Goal: Task Accomplishment & Management: Complete application form

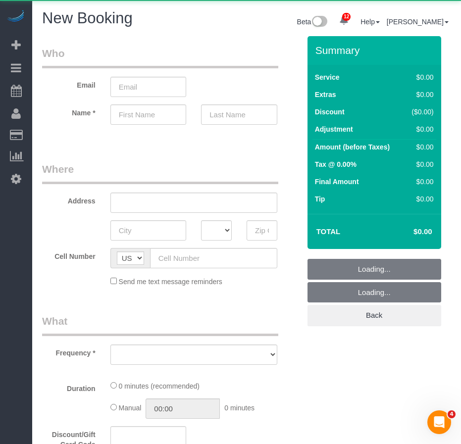
select select "object:2759"
select select "number:89"
select select "number:90"
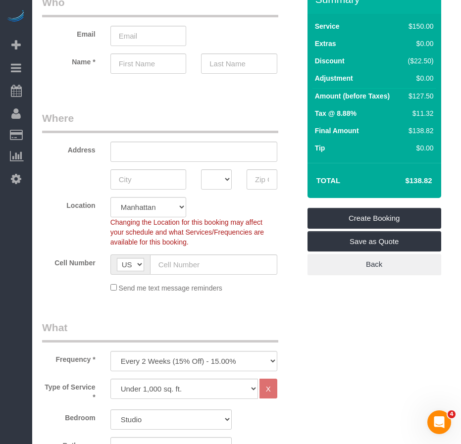
scroll to position [148, 0]
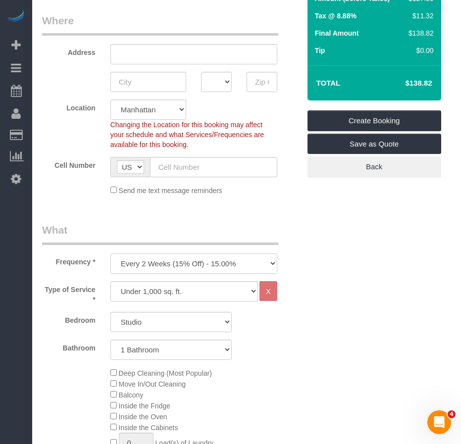
click at [259, 264] on select "One Time Weekly (20% Off) - 20.00% Every 2 Weeks (15% Off) - 15.00% Every 4 Wee…" at bounding box center [193, 263] width 167 height 20
select select "object:2760"
click at [110, 253] on select "One Time Weekly (20% Off) - 20.00% Every 2 Weeks (15% Off) - 15.00% Every 4 Wee…" at bounding box center [193, 263] width 167 height 20
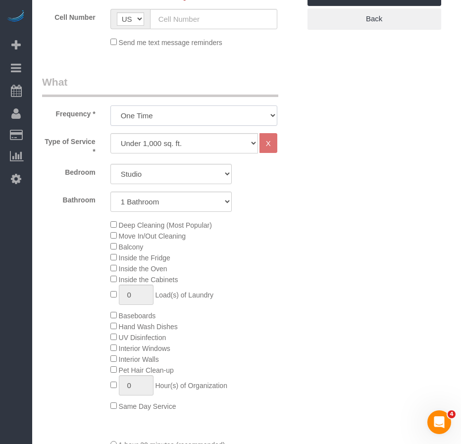
scroll to position [297, 0]
click at [223, 173] on select "Studio 1 Bedroom 2 Bedrooms 3 Bedrooms" at bounding box center [170, 173] width 121 height 20
click at [289, 240] on div "Deep Cleaning (Most Popular) Move In/Out Cleaning Balcony Inside the Fridge Ins…" at bounding box center [205, 315] width 204 height 192
click at [202, 178] on select "Studio 1 Bedroom 2 Bedrooms 3 Bedrooms" at bounding box center [170, 173] width 121 height 20
select select "3"
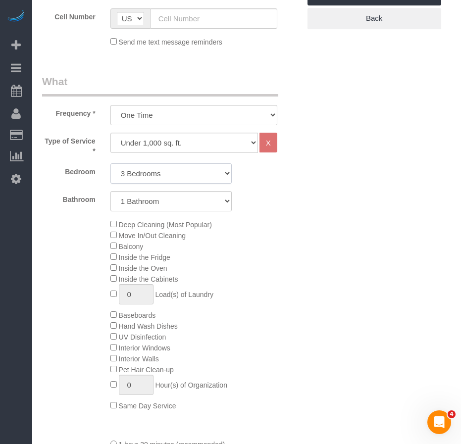
click at [110, 163] on select "Studio 1 Bedroom 2 Bedrooms 3 Bedrooms" at bounding box center [170, 173] width 121 height 20
click at [154, 203] on select "1 Bathroom 2 Bathrooms" at bounding box center [170, 201] width 121 height 20
select select "2"
click at [110, 191] on select "1 Bathroom 2 Bathrooms" at bounding box center [170, 201] width 121 height 20
click at [240, 278] on div "Deep Cleaning (Most Popular) Move In/Out Cleaning Balcony Inside the Fridge Ins…" at bounding box center [205, 315] width 204 height 192
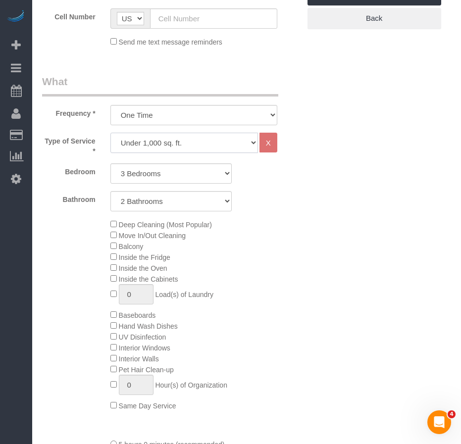
click at [252, 144] on select "Under 1,000 sq. ft. 1,001 - 1,500 sq. ft. 1,500+ sq. ft. Custom Cleaning Office…" at bounding box center [183, 143] width 147 height 20
select select "212"
click at [110, 133] on select "Under 1,000 sq. ft. 1,001 - 1,500 sq. ft. 1,500+ sq. ft. Custom Cleaning Office…" at bounding box center [183, 143] width 147 height 20
select select "2"
select select "120"
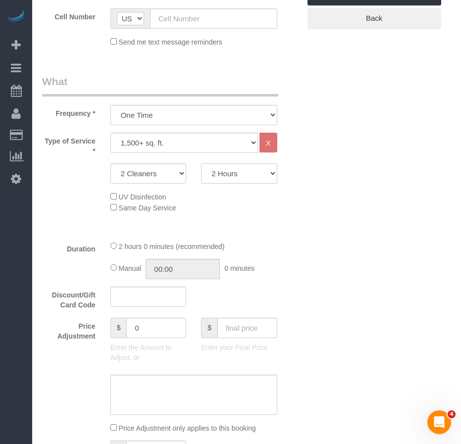
click at [273, 177] on select "2 Hours 2.5 Hours 3 Hours 3.5 Hours 4 Hours 4.5 Hours 5 Hours 5.5 Hours 6 Hours…" at bounding box center [239, 173] width 76 height 20
click at [180, 177] on select "2 Cleaners 3 Cleaners 4 Cleaners 5 Cleaners" at bounding box center [148, 173] width 76 height 20
select select "4"
click at [110, 163] on select "2 Cleaners 3 Cleaners 4 Cleaners 5 Cleaners" at bounding box center [148, 173] width 76 height 20
click at [253, 175] on select "2 Hours 2.5 Hours 3 Hours 3.5 Hours 4 Hours 4.5 Hours 5 Hours 5.5 Hours 6 Hours…" at bounding box center [239, 173] width 76 height 20
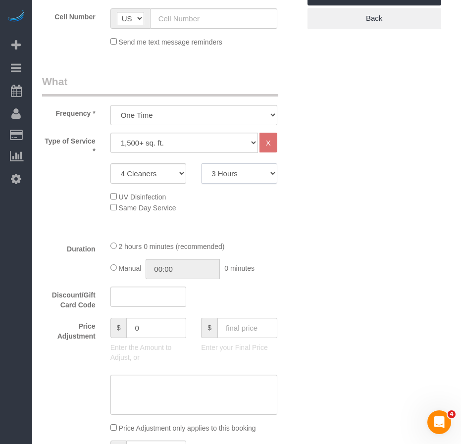
click at [201, 163] on select "2 Hours 2.5 Hours 3 Hours 3.5 Hours 4 Hours 4.5 Hours 5 Hours 5.5 Hours 6 Hours…" at bounding box center [239, 173] width 76 height 20
click at [251, 175] on select "2 Hours 2.5 Hours 3 Hours 3.5 Hours 4 Hours 4.5 Hours 5 Hours 5.5 Hours 6 Hours…" at bounding box center [239, 173] width 76 height 20
select select "210"
click at [201, 163] on select "2 Hours 2.5 Hours 3 Hours 3.5 Hours 4 Hours 4.5 Hours 5 Hours 5.5 Hours 6 Hours…" at bounding box center [239, 173] width 76 height 20
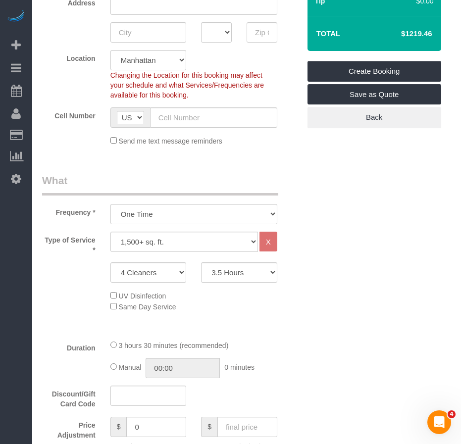
scroll to position [0, 0]
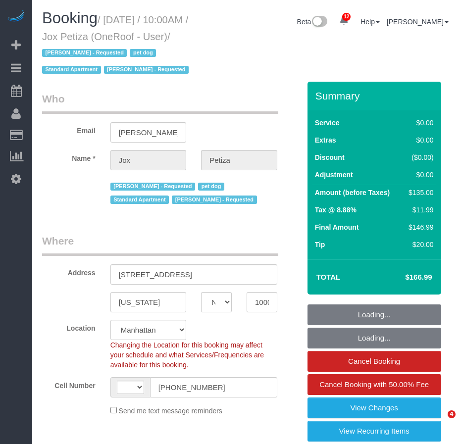
select select "NY"
select select "number:89"
select select "number:90"
select select "number:13"
select select "number:5"
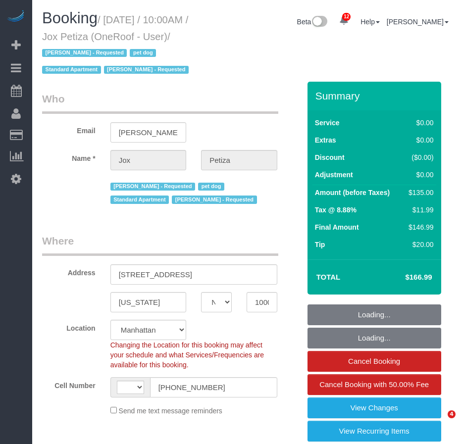
select select "object:650"
select select "string:US"
select select "spot1"
select select "string:stripe-pm_1PwTrs4VGloSiKo7pLA6fO7l"
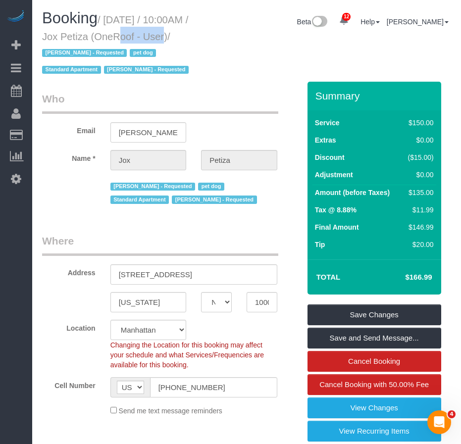
drag, startPoint x: 92, startPoint y: 37, endPoint x: 135, endPoint y: 38, distance: 43.1
click at [135, 38] on small "/ September 06, 2025 / 10:00AM / Jox Petiza (OneRoof - User) / Luis Maneiro - R…" at bounding box center [116, 44] width 149 height 61
copy small "Jox Petiza"
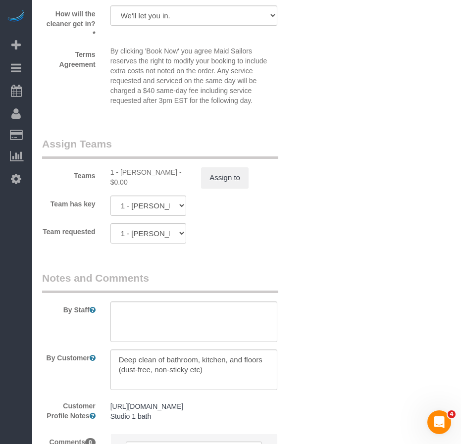
scroll to position [1336, 0]
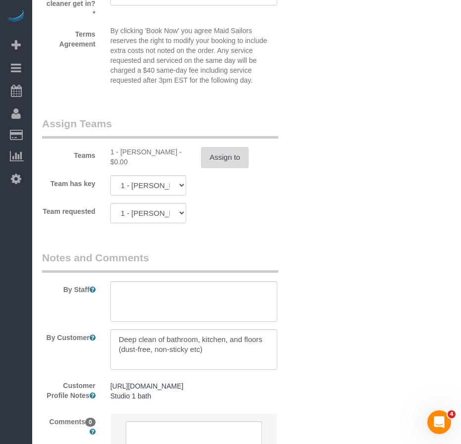
click at [222, 154] on button "Assign to" at bounding box center [224, 157] width 47 height 21
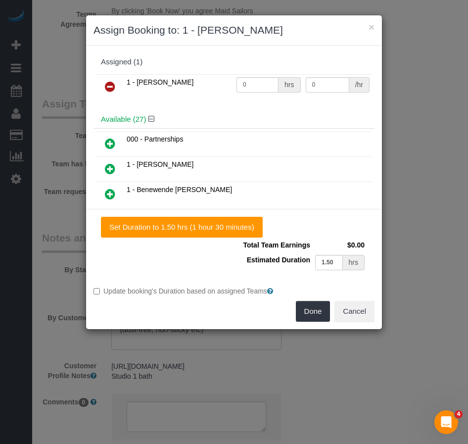
click at [111, 85] on icon at bounding box center [110, 87] width 10 height 12
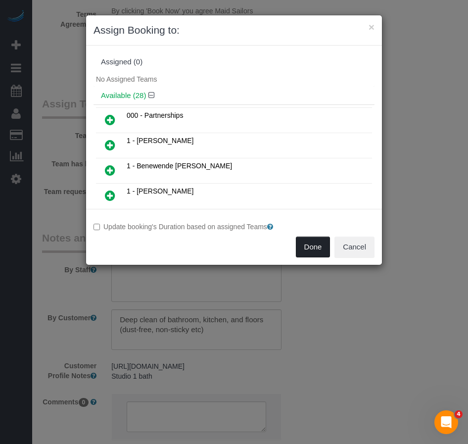
click at [306, 246] on button "Done" at bounding box center [313, 246] width 35 height 21
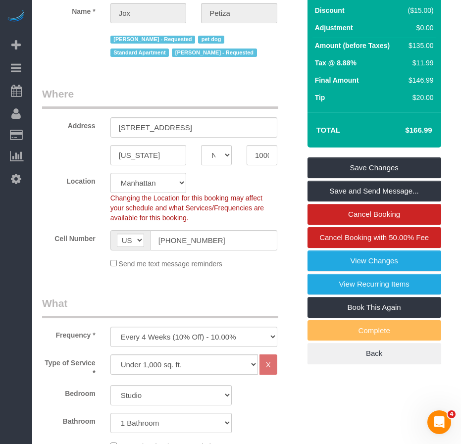
scroll to position [148, 0]
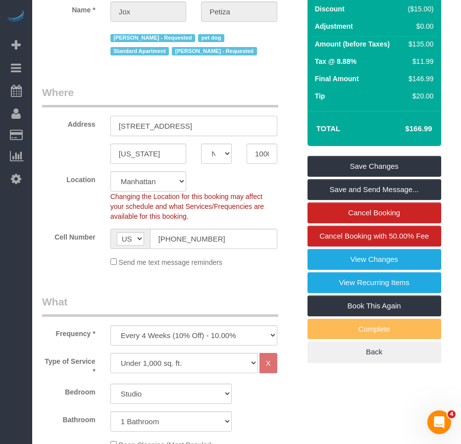
drag, startPoint x: 117, startPoint y: 126, endPoint x: 205, endPoint y: 127, distance: 88.1
click at [205, 127] on input "[STREET_ADDRESS]" at bounding box center [193, 126] width 167 height 20
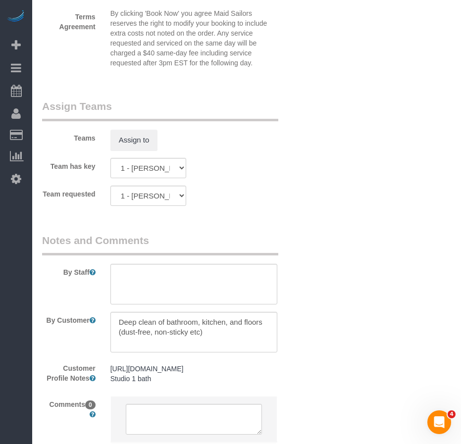
scroll to position [1433, 0]
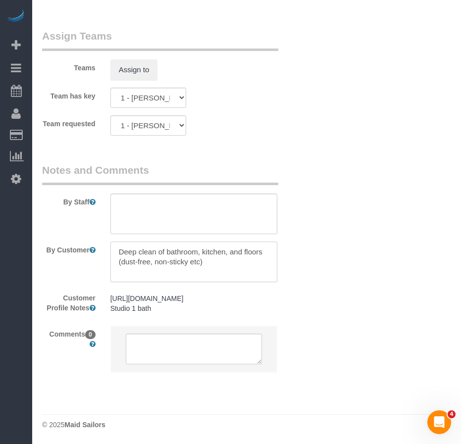
drag, startPoint x: 119, startPoint y: 240, endPoint x: 204, endPoint y: 252, distance: 86.4
click at [204, 252] on textarea at bounding box center [193, 261] width 167 height 41
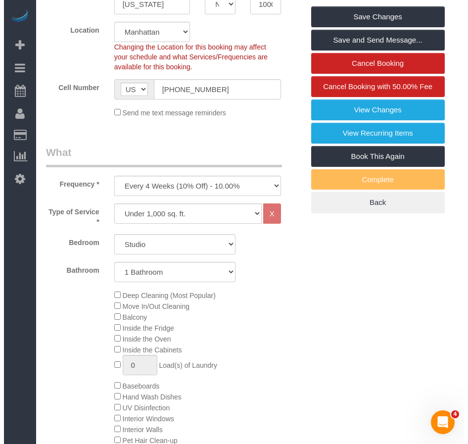
scroll to position [295, 0]
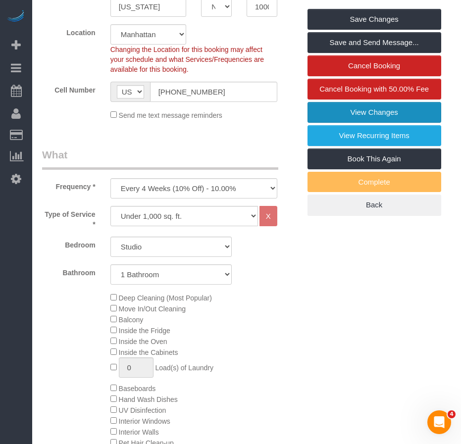
click at [324, 110] on link "View Changes" at bounding box center [374, 112] width 134 height 21
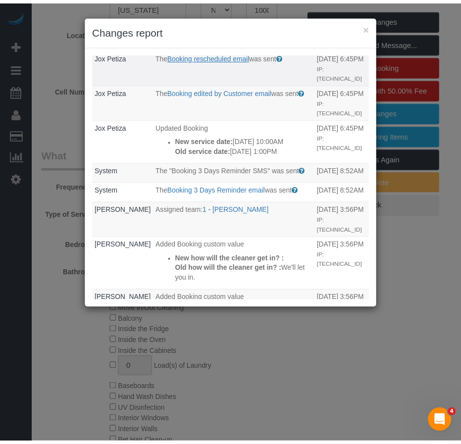
scroll to position [99, 0]
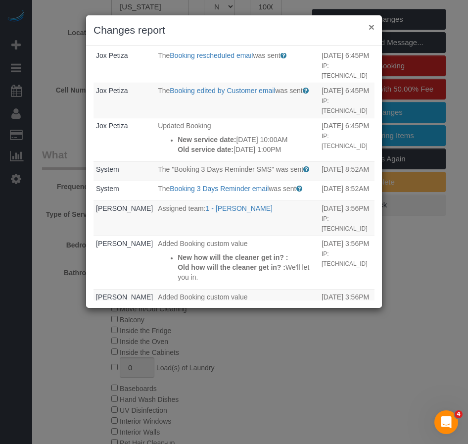
click at [372, 27] on button "×" at bounding box center [372, 27] width 6 height 10
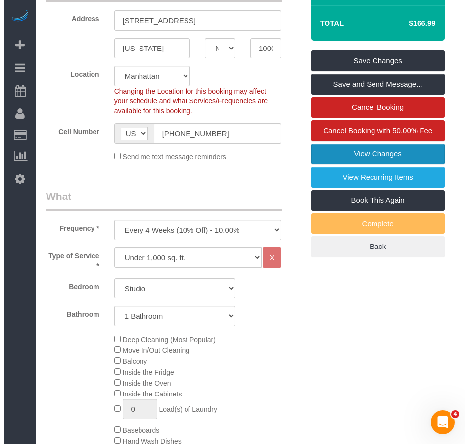
scroll to position [196, 0]
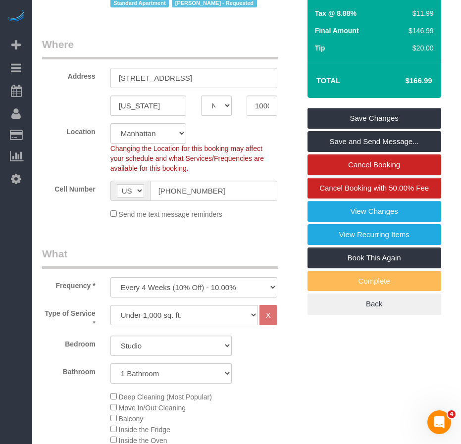
drag, startPoint x: 47, startPoint y: 132, endPoint x: 340, endPoint y: 366, distance: 374.9
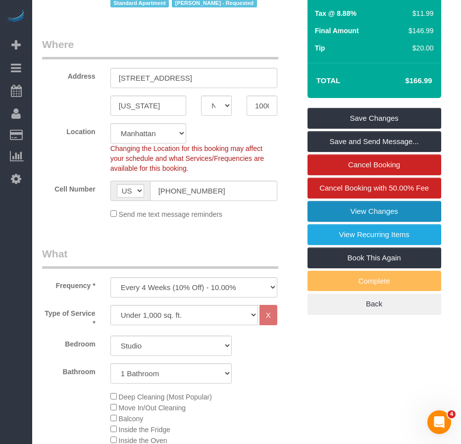
click at [322, 214] on link "View Changes" at bounding box center [374, 211] width 134 height 21
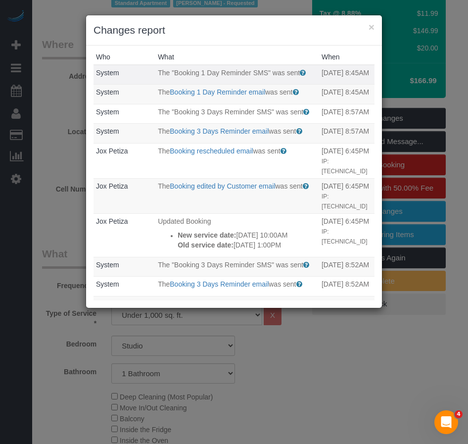
scroll to position [0, 0]
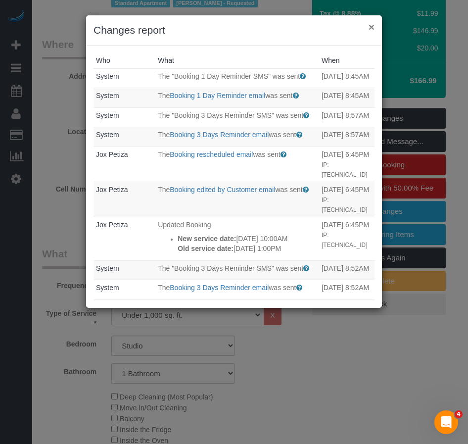
click at [369, 26] on button "×" at bounding box center [372, 27] width 6 height 10
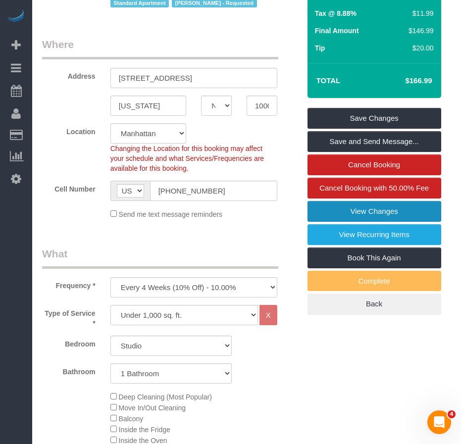
click at [350, 210] on link "View Changes" at bounding box center [374, 211] width 134 height 21
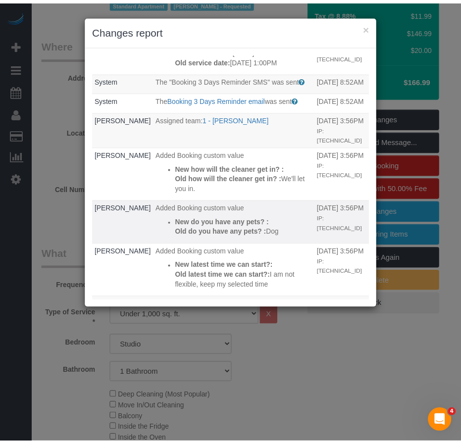
scroll to position [172, 0]
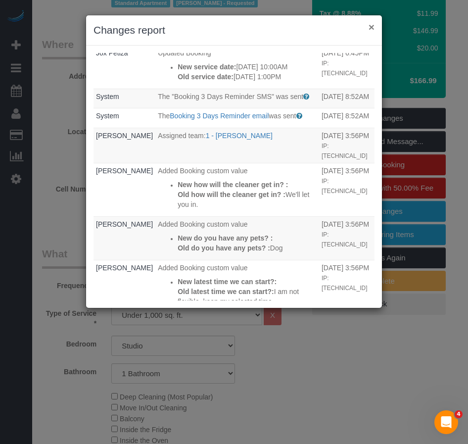
click at [370, 29] on button "×" at bounding box center [372, 27] width 6 height 10
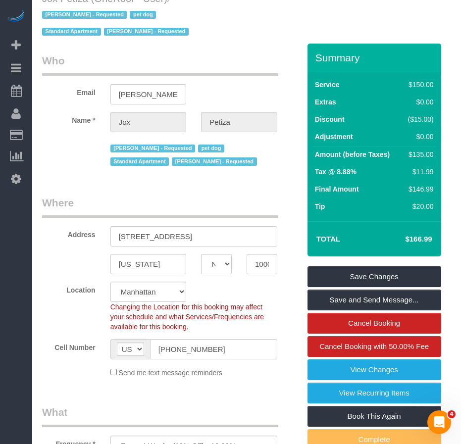
scroll to position [0, 0]
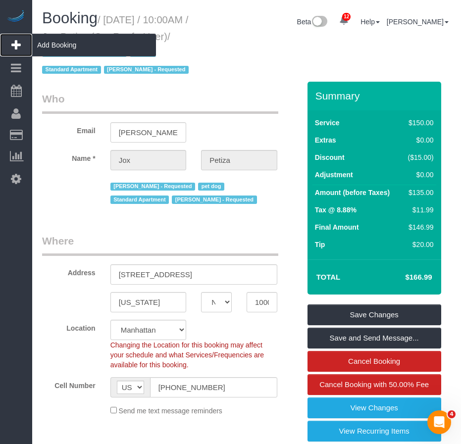
click at [48, 43] on span "Add Booking" at bounding box center [94, 45] width 124 height 23
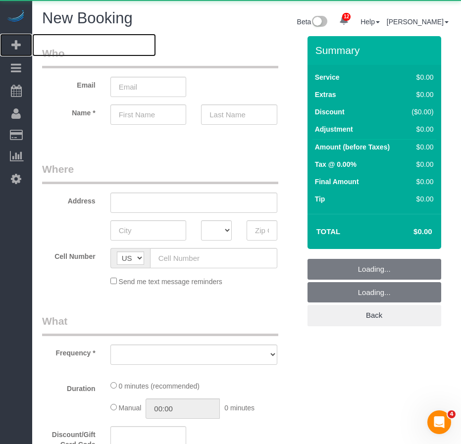
select select "object:4145"
select select "number:89"
select select "number:90"
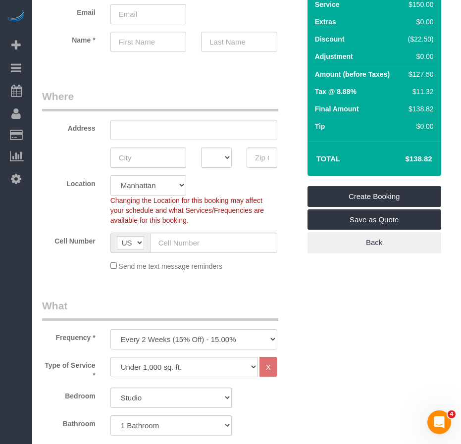
scroll to position [99, 0]
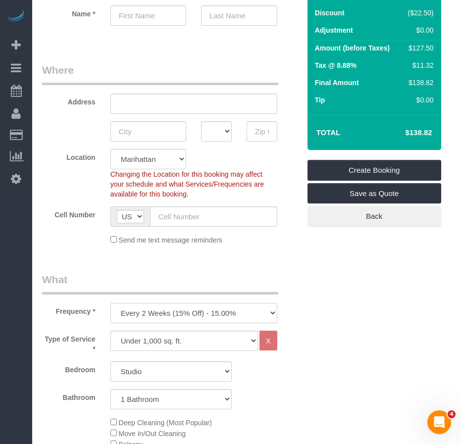
click at [127, 312] on select "One Time Weekly (20% Off) - 20.00% Every 2 Weeks (15% Off) - 15.00% Every 4 Wee…" at bounding box center [193, 313] width 167 height 20
select select "object:4806"
click at [110, 303] on select "One Time Weekly (20% Off) - 20.00% Every 2 Weeks (15% Off) - 15.00% Every 4 Wee…" at bounding box center [193, 313] width 167 height 20
click at [126, 376] on select "Studio 1 Bedroom 2 Bedrooms 3 Bedrooms" at bounding box center [170, 371] width 121 height 20
select select "2"
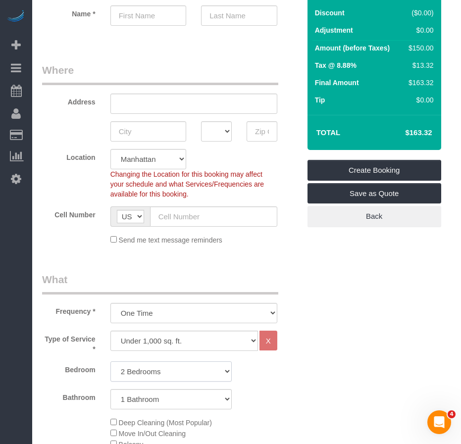
click at [110, 361] on select "Studio 1 Bedroom 2 Bedrooms 3 Bedrooms" at bounding box center [170, 371] width 121 height 20
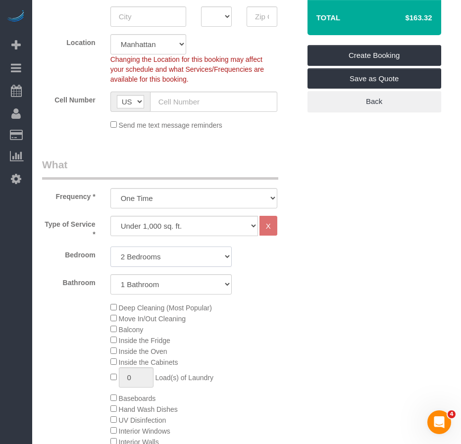
scroll to position [247, 0]
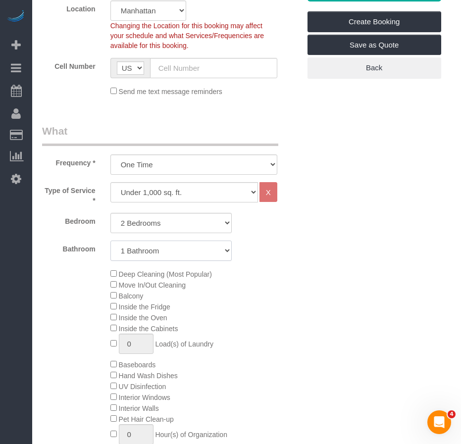
click at [172, 255] on select "1 Bathroom 2 Bathrooms" at bounding box center [170, 250] width 121 height 20
select select "2"
click at [110, 240] on select "1 Bathroom 2 Bathrooms" at bounding box center [170, 250] width 121 height 20
type input "1"
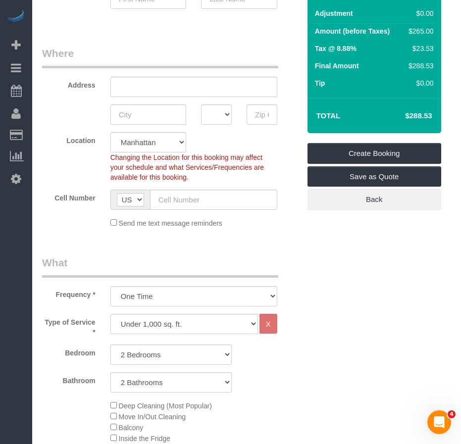
scroll to position [99, 0]
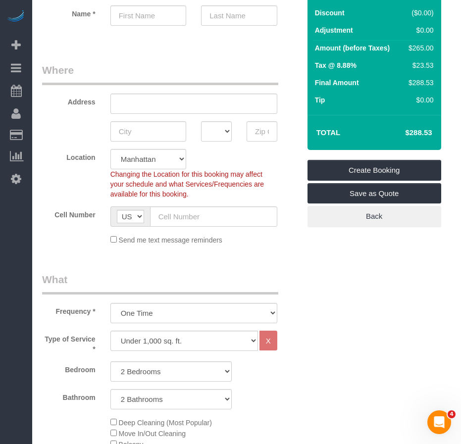
drag, startPoint x: 404, startPoint y: 133, endPoint x: 435, endPoint y: 133, distance: 30.7
click at [435, 133] on td "$288.53" at bounding box center [403, 132] width 64 height 25
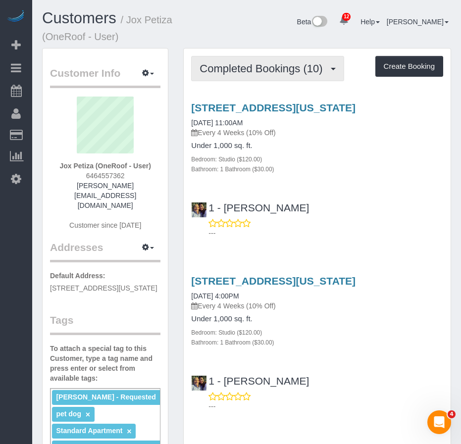
click at [272, 75] on button "Completed Bookings (10)" at bounding box center [267, 68] width 152 height 25
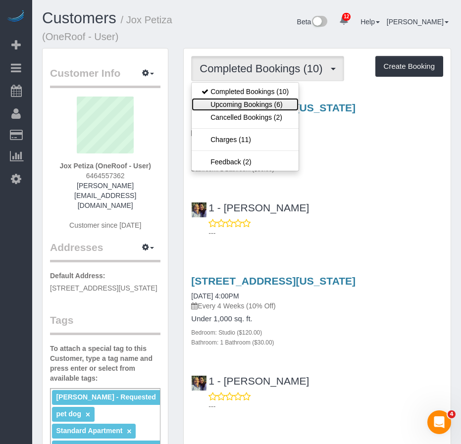
click at [249, 102] on link "Upcoming Bookings (6)" at bounding box center [244, 104] width 107 height 13
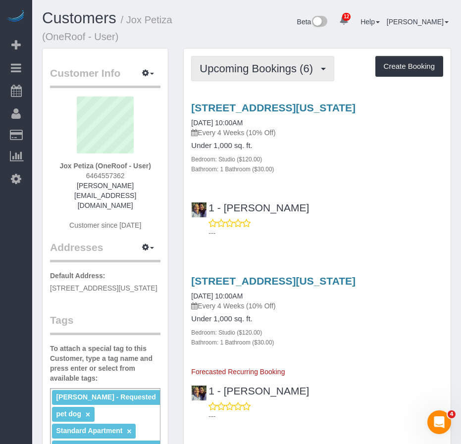
click at [258, 63] on span "Upcoming Bookings (6)" at bounding box center [258, 68] width 118 height 12
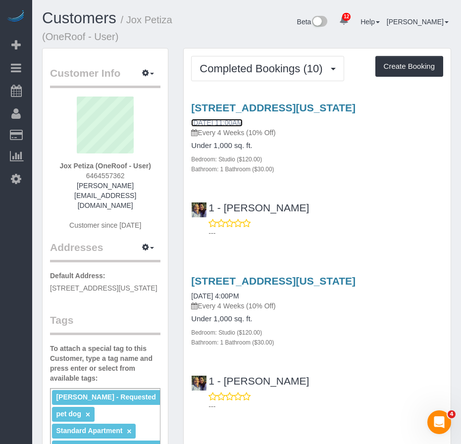
click at [227, 123] on link "07/26/2025 11:00AM" at bounding box center [216, 123] width 51 height 8
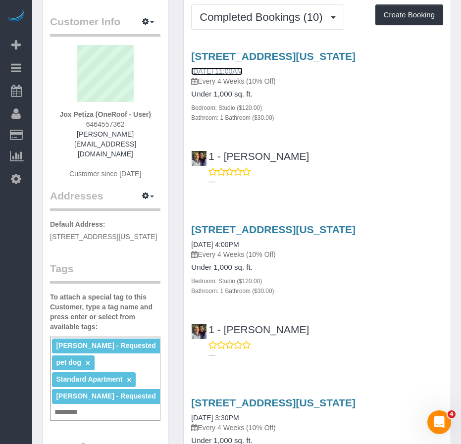
scroll to position [148, 0]
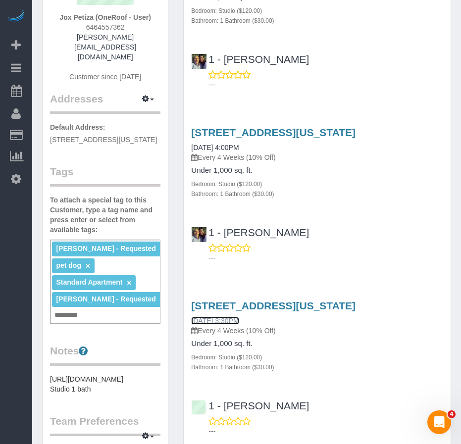
click at [224, 321] on link "05/03/2025 3:30PM" at bounding box center [214, 321] width 47 height 8
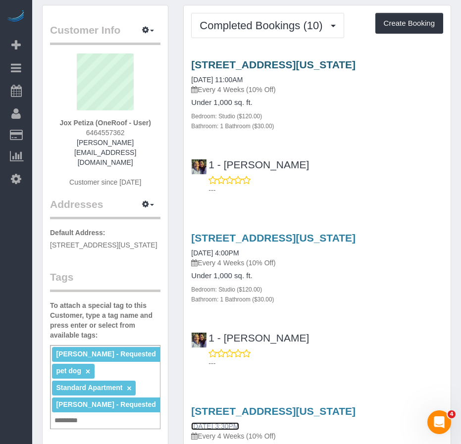
scroll to position [0, 0]
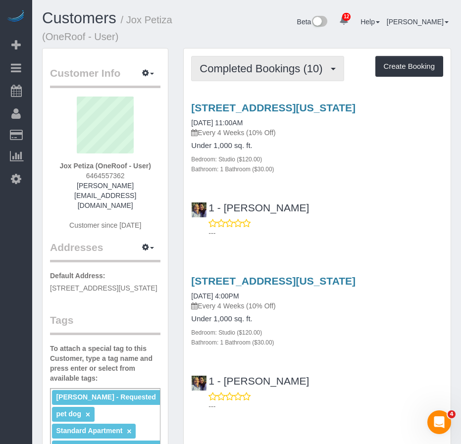
click at [242, 72] on span "Completed Bookings (10)" at bounding box center [263, 68] width 128 height 12
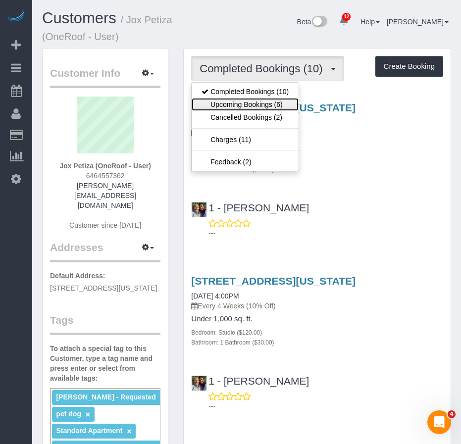
click at [232, 100] on link "Upcoming Bookings (6)" at bounding box center [244, 104] width 107 height 13
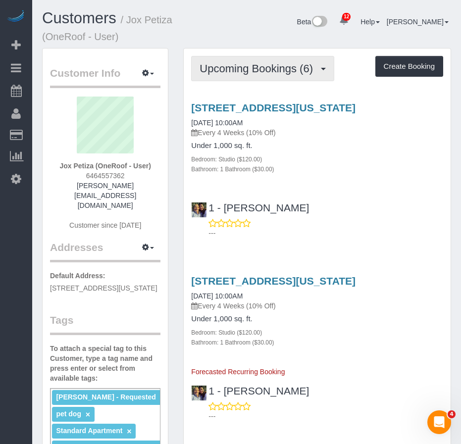
click at [270, 66] on span "Upcoming Bookings (6)" at bounding box center [258, 68] width 118 height 12
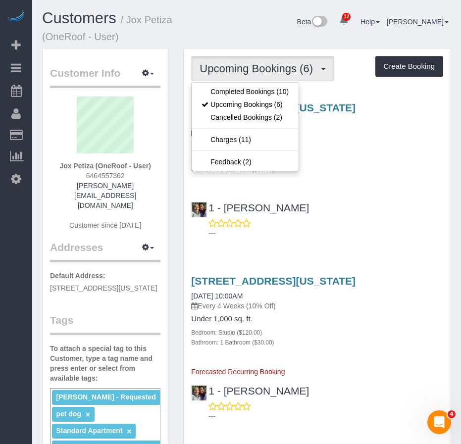
click at [353, 201] on div "1 - Xiomara Inga ---" at bounding box center [317, 215] width 267 height 45
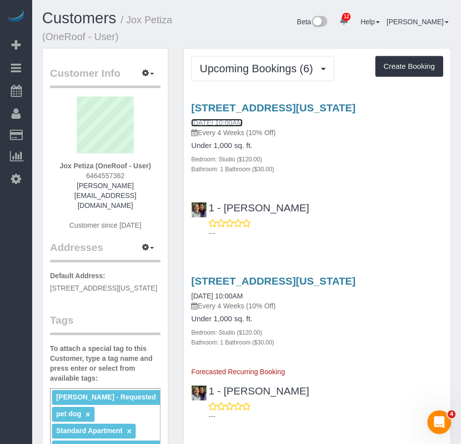
click at [223, 121] on link "09/06/2025 10:00AM" at bounding box center [216, 123] width 51 height 8
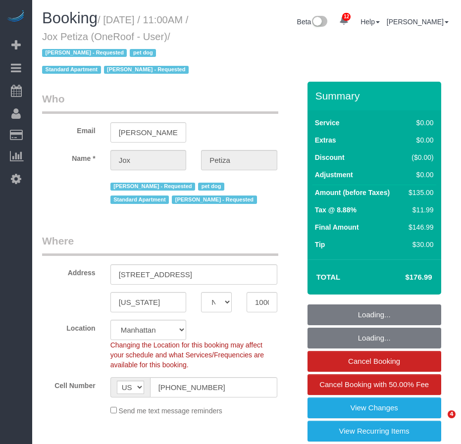
select select "NY"
select select "object:761"
select select "string:stripe-pm_1PwTrs4VGloSiKo7pLA6fO7l"
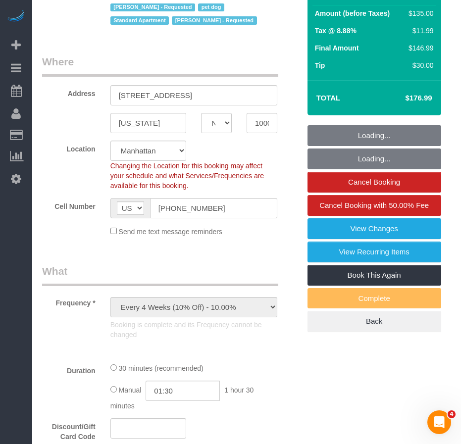
select select "number:58"
select select "number:76"
select select "number:13"
select select "number:5"
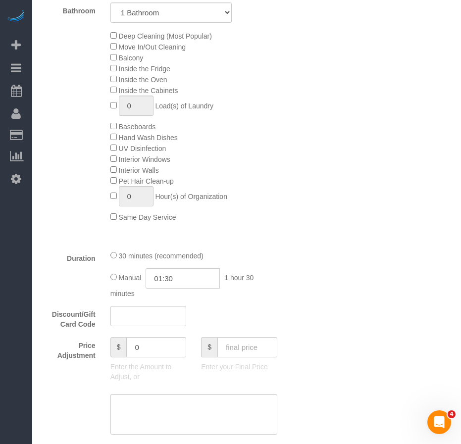
select select "spot1"
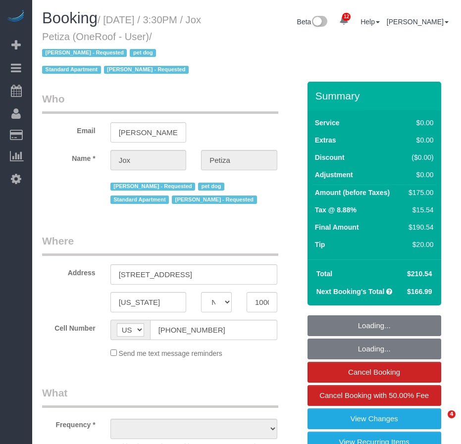
select select "NY"
select select "string:stripe-pm_1PwTrs4VGloSiKo7pLA6fO7l"
select select "number:89"
select select "number:90"
select select "number:13"
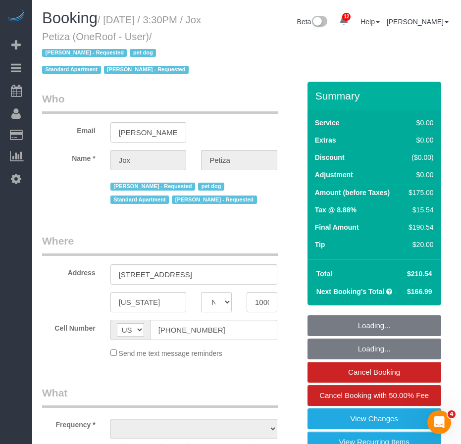
select select "number:5"
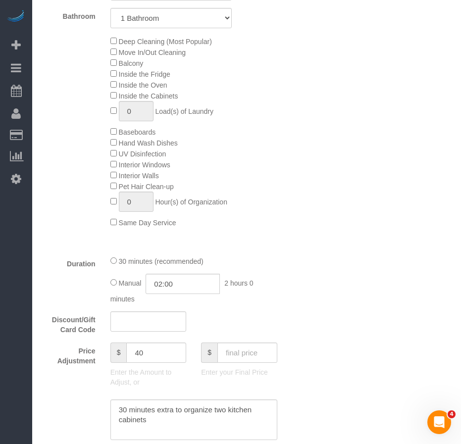
select select "object:1471"
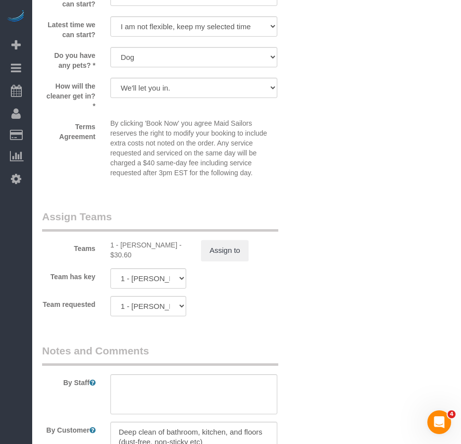
scroll to position [1534, 0]
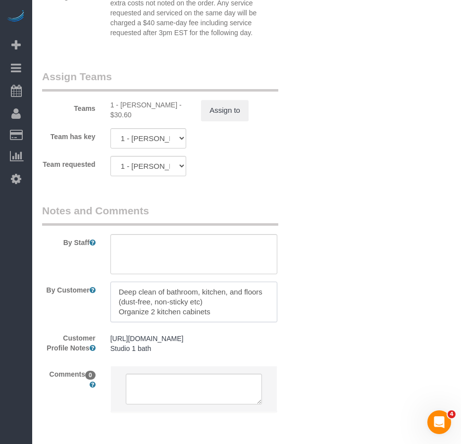
click at [213, 313] on textarea at bounding box center [193, 302] width 167 height 41
drag, startPoint x: 213, startPoint y: 313, endPoint x: 111, endPoint y: 314, distance: 101.9
click at [111, 314] on textarea at bounding box center [193, 302] width 167 height 41
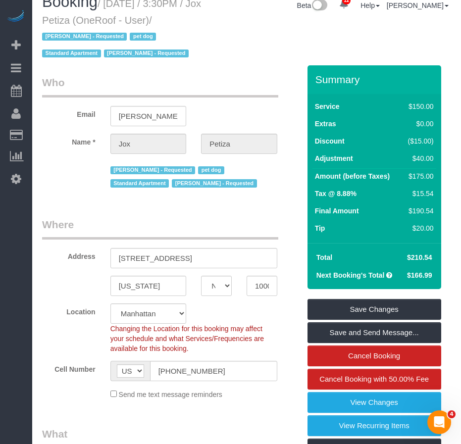
scroll to position [0, 0]
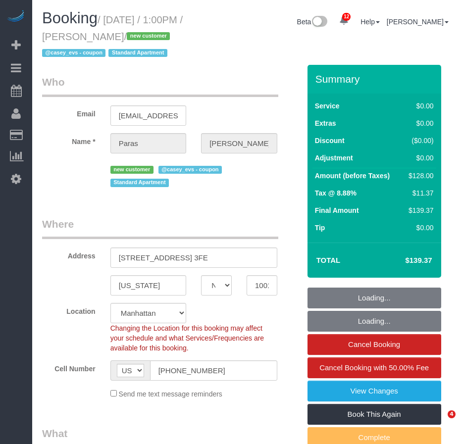
select select "NY"
select select "1"
select select "spot1"
select select "number:59"
select select "number:78"
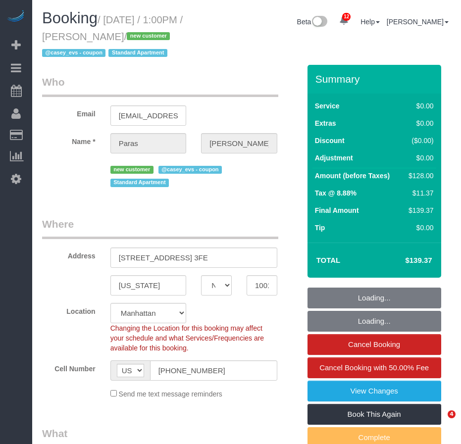
select select "number:15"
select select "number:5"
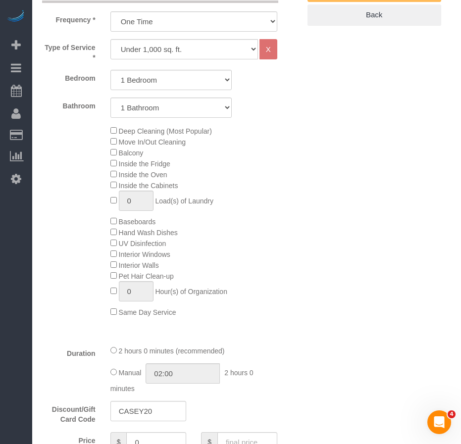
scroll to position [346, 0]
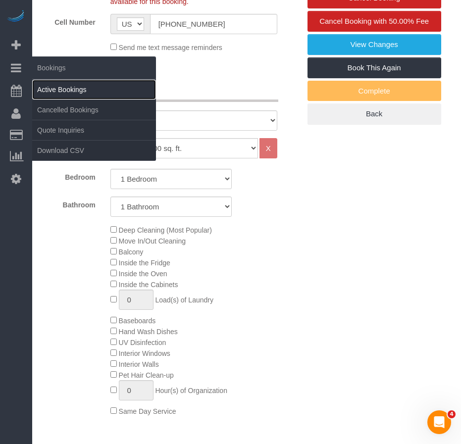
click at [53, 92] on link "Active Bookings" at bounding box center [94, 90] width 124 height 20
